Goal: Information Seeking & Learning: Learn about a topic

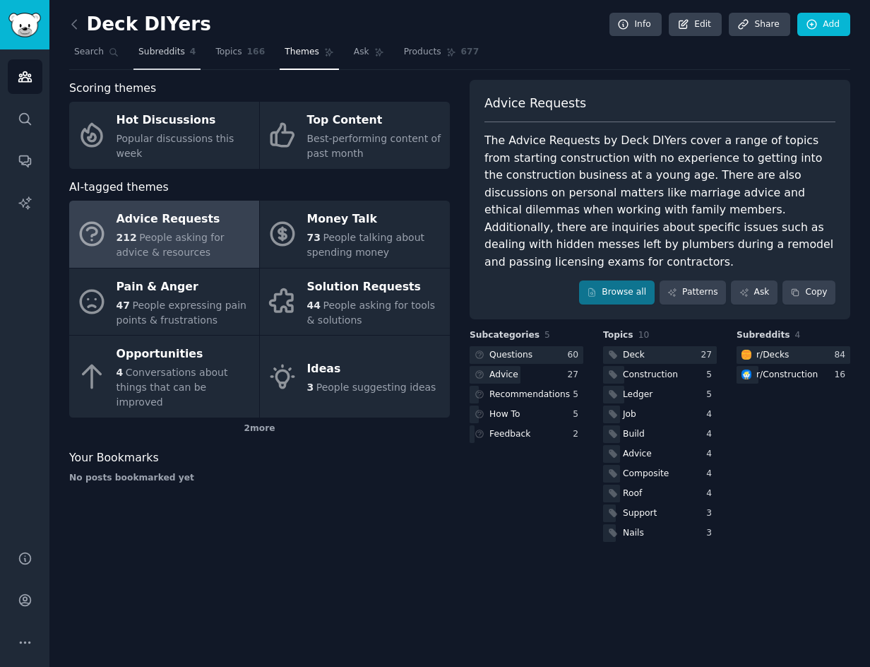
click at [162, 44] on link "Subreddits 4" at bounding box center [167, 55] width 67 height 29
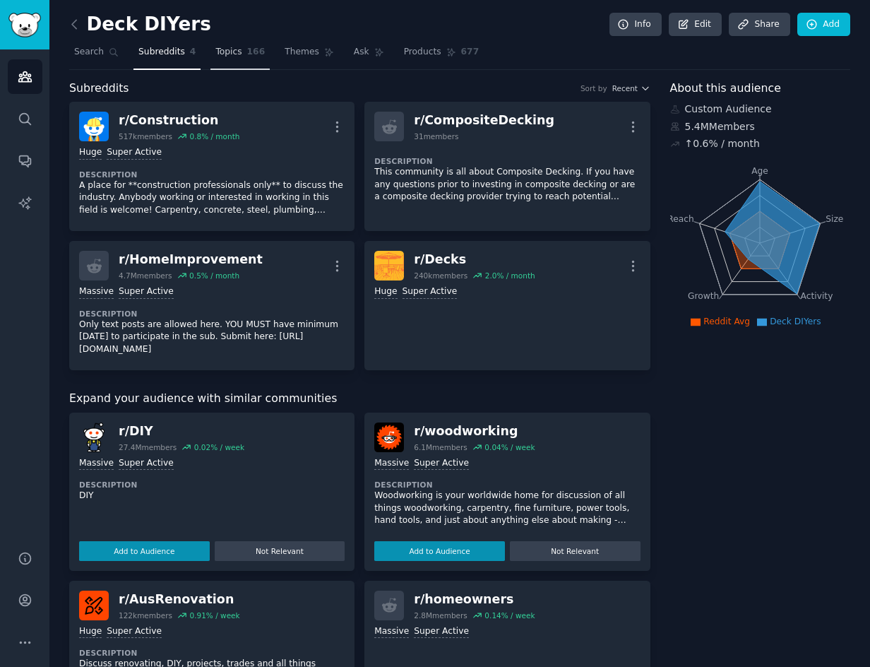
click at [244, 52] on link "Topics 166" at bounding box center [240, 55] width 59 height 29
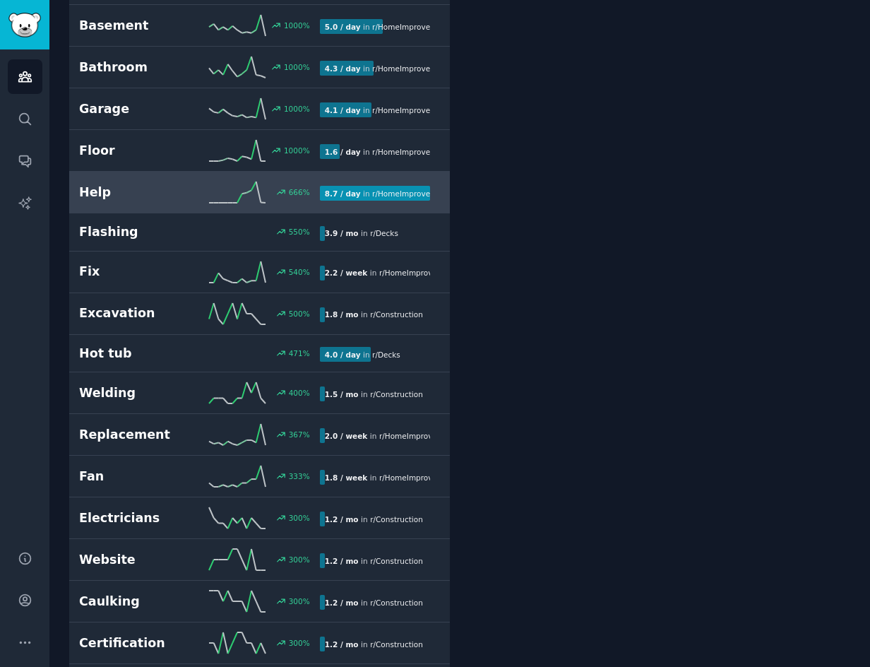
click at [141, 203] on link "Help 666 % 8.7 / day in r/ HomeImprovement , r/ Construction" at bounding box center [259, 193] width 381 height 42
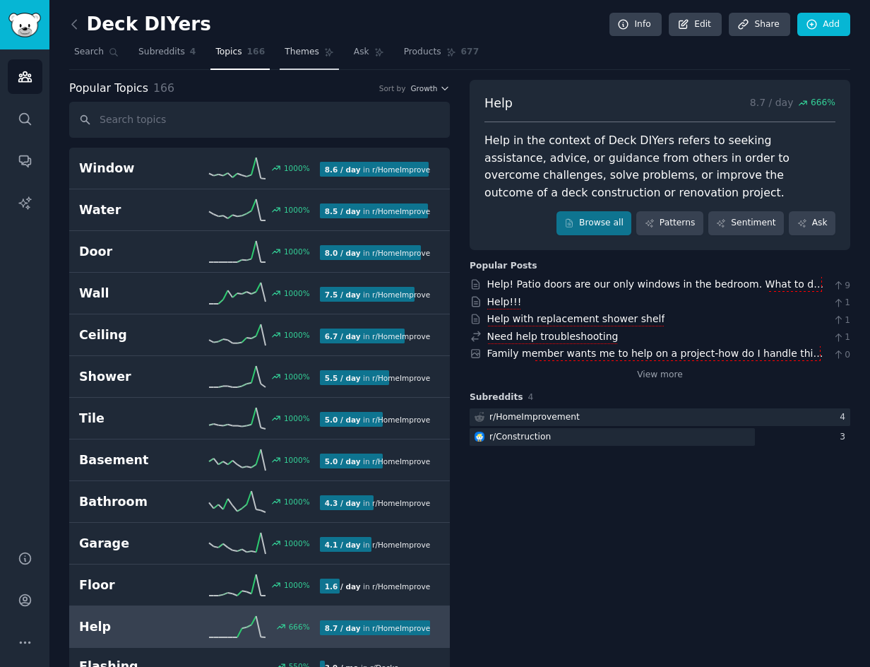
click at [310, 52] on span "Themes" at bounding box center [302, 52] width 35 height 13
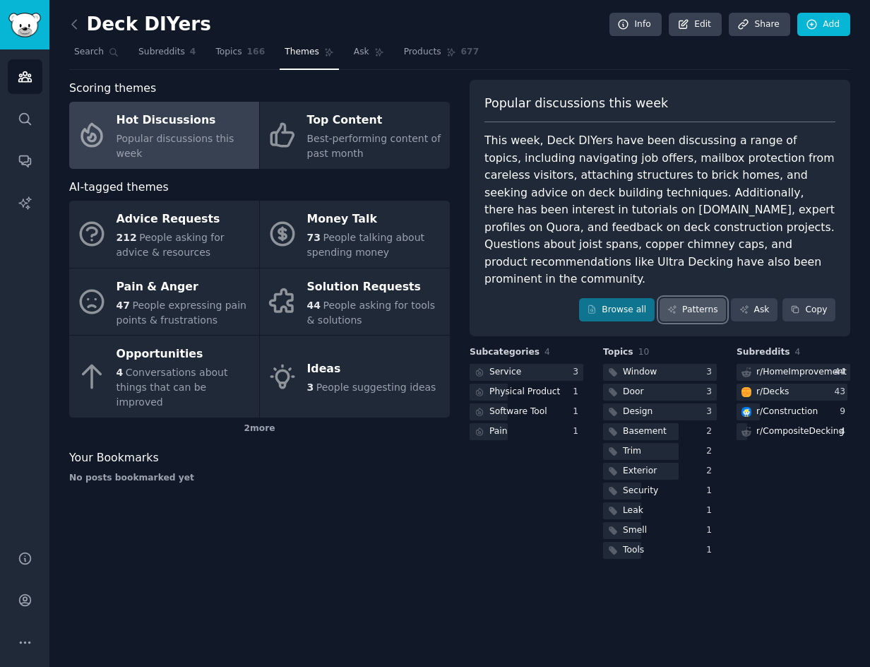
click at [690, 298] on link "Patterns" at bounding box center [693, 310] width 66 height 24
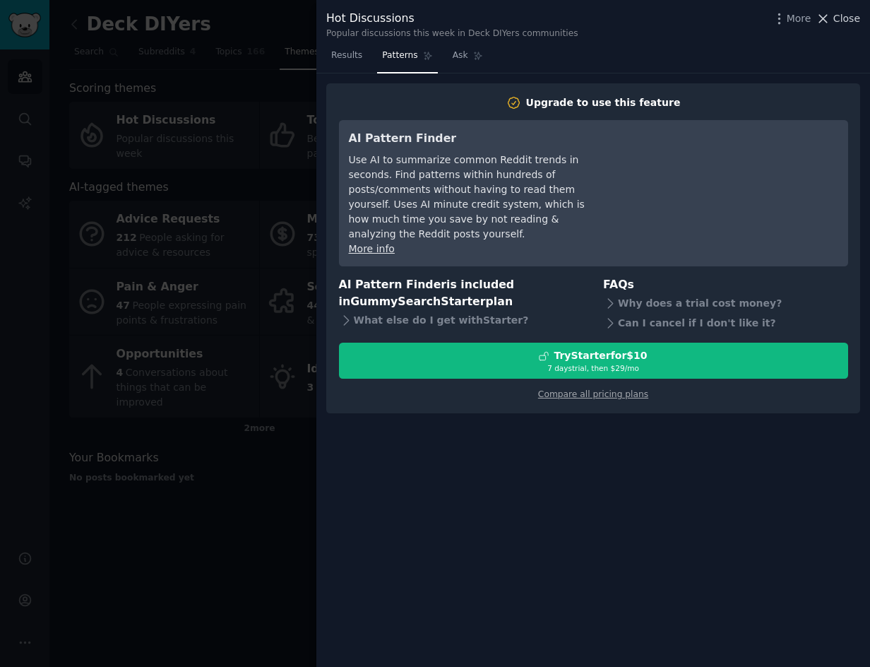
click at [846, 19] on span "Close" at bounding box center [847, 18] width 27 height 15
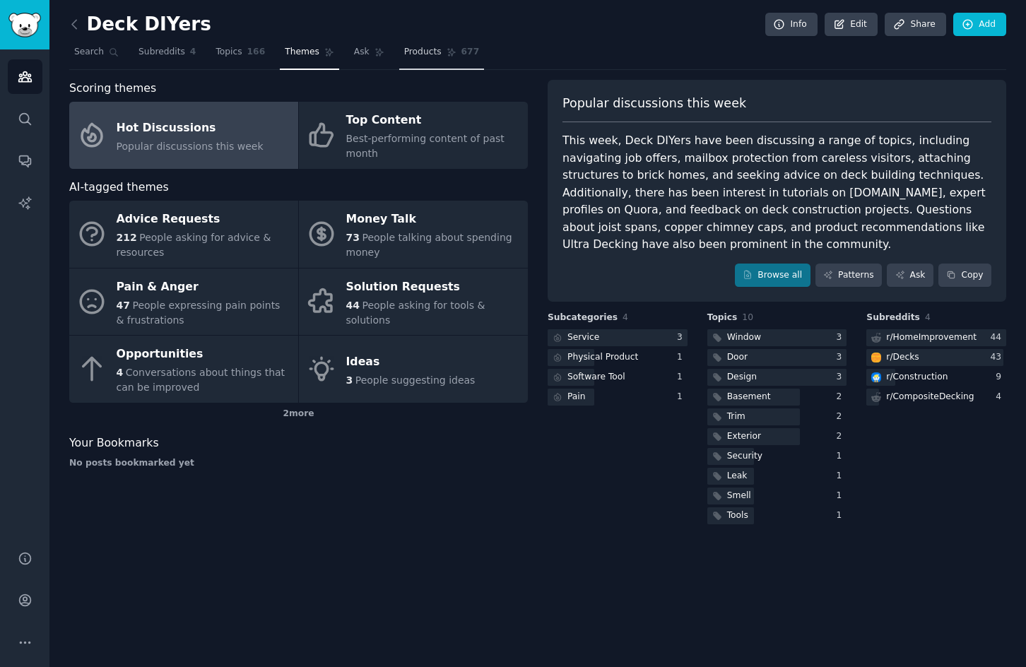
click at [399, 50] on link "Products 677" at bounding box center [441, 55] width 85 height 29
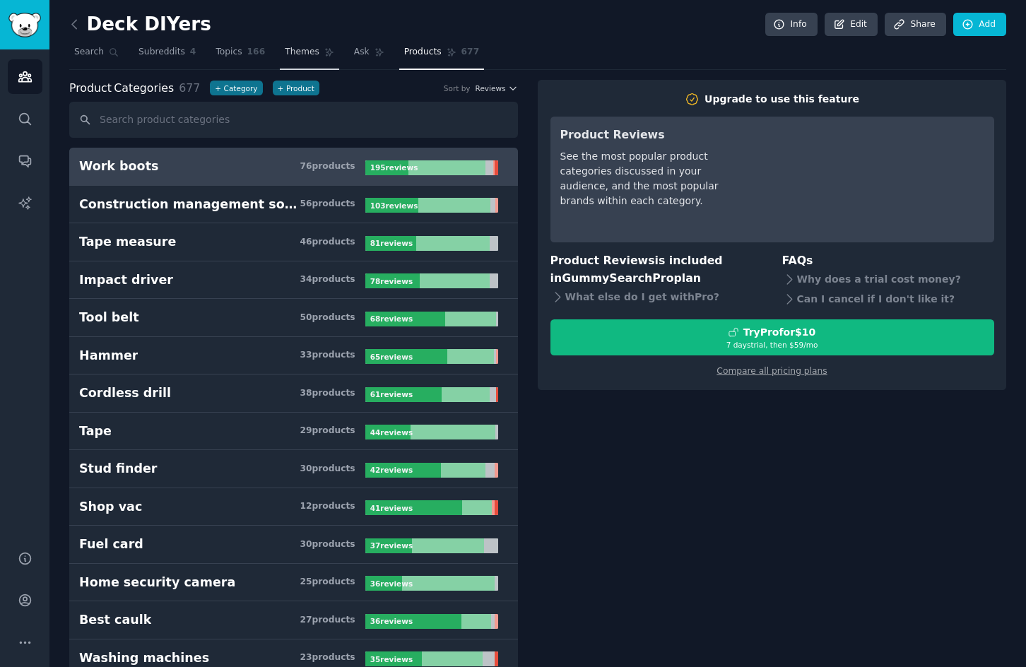
click at [304, 52] on span "Themes" at bounding box center [302, 52] width 35 height 13
